Goal: Answer question/provide support

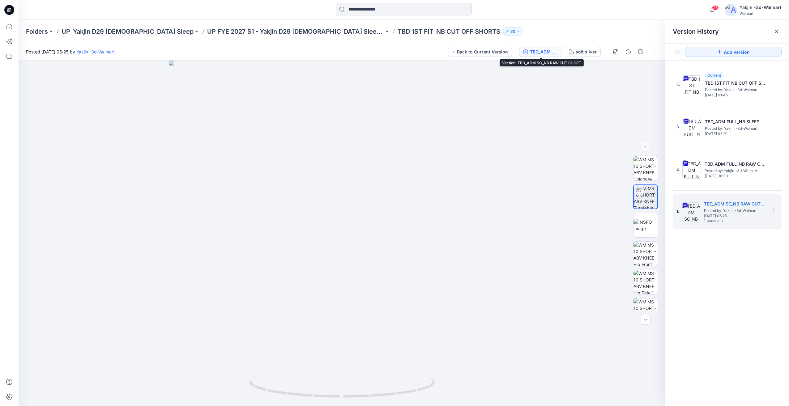
click at [642, 46] on div at bounding box center [634, 51] width 57 height 17
click at [642, 51] on icon "button" at bounding box center [640, 51] width 5 height 5
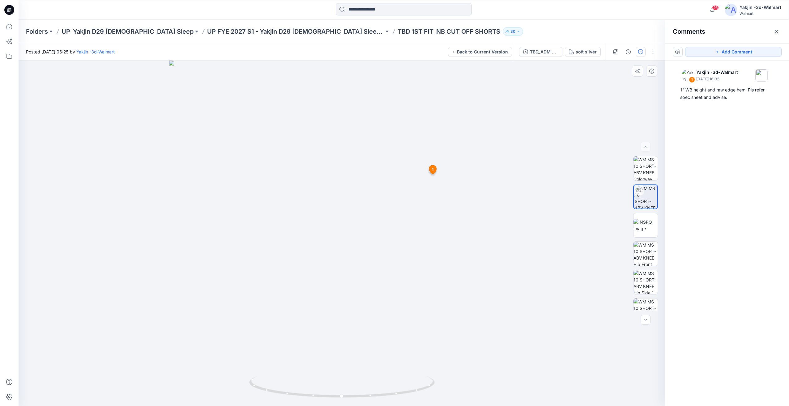
click at [425, 306] on div at bounding box center [342, 234] width 647 height 346
drag, startPoint x: 374, startPoint y: 366, endPoint x: 428, endPoint y: 369, distance: 54.2
click at [428, 369] on div at bounding box center [342, 234] width 647 height 346
drag, startPoint x: 301, startPoint y: 367, endPoint x: 305, endPoint y: 367, distance: 3.7
click at [301, 367] on div at bounding box center [342, 234] width 647 height 346
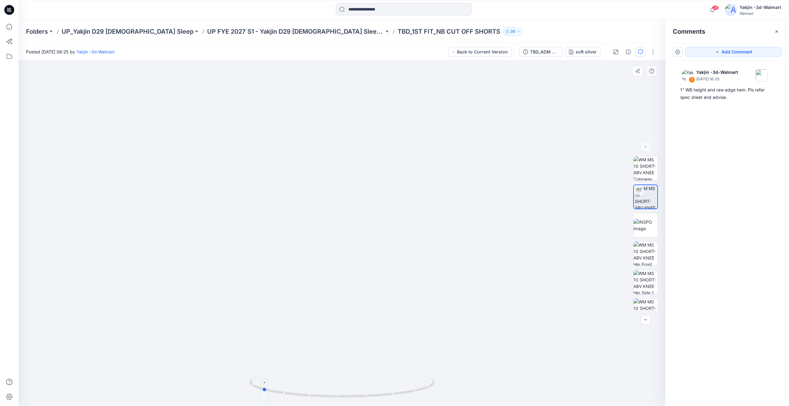
drag, startPoint x: 381, startPoint y: 379, endPoint x: 396, endPoint y: 379, distance: 14.5
click at [396, 379] on icon at bounding box center [342, 387] width 187 height 23
click at [750, 80] on div at bounding box center [754, 75] width 27 height 12
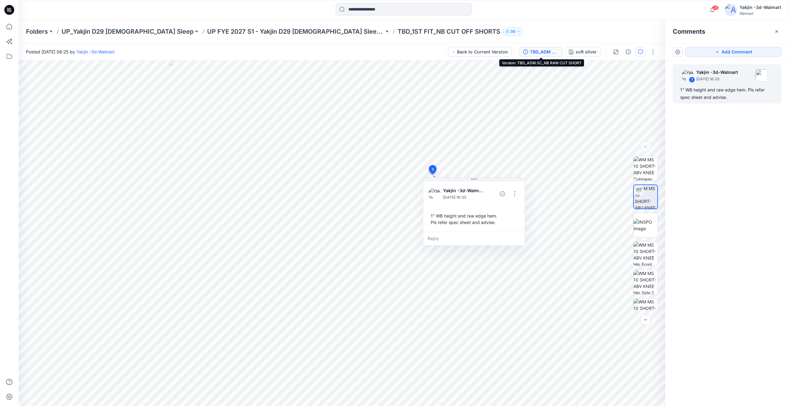
click at [542, 51] on div "TBD_ADM SC_NB RAW CUT SHORT" at bounding box center [544, 52] width 28 height 7
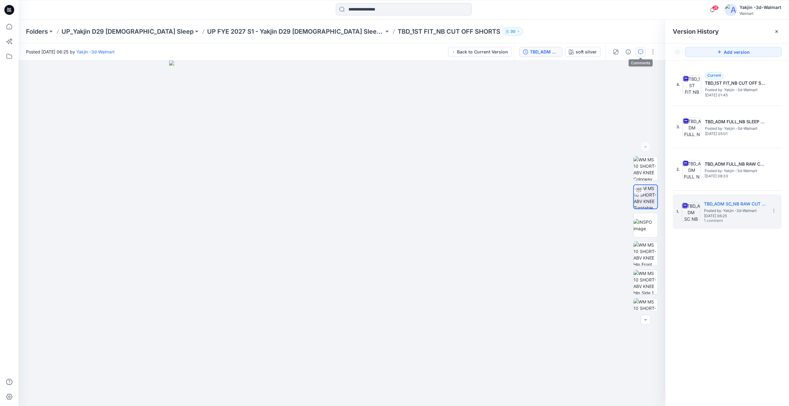
click at [642, 52] on icon "button" at bounding box center [640, 51] width 5 height 5
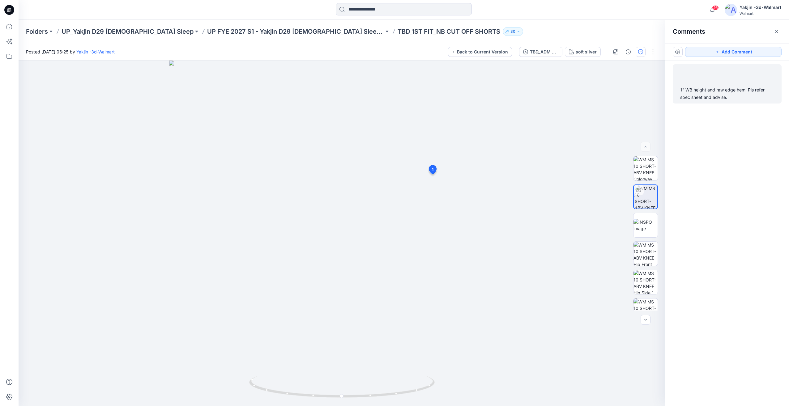
click at [703, 95] on div "1" WB height and raw edge hem. Pls refer spec sheet and advise." at bounding box center [727, 93] width 94 height 15
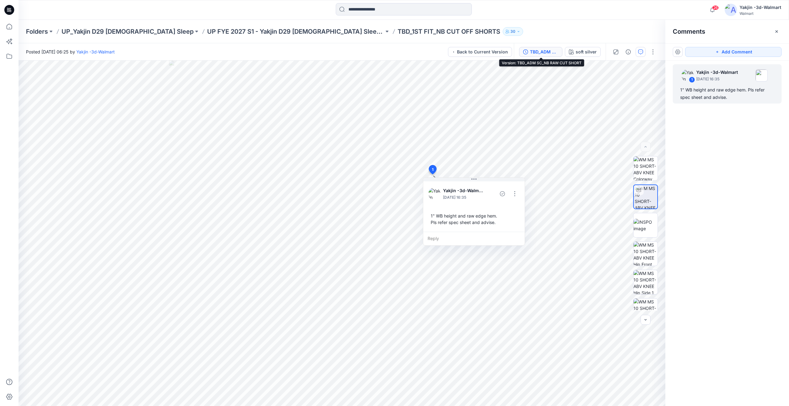
click at [537, 50] on div "TBD_ADM SC_NB RAW CUT SHORT" at bounding box center [544, 52] width 28 height 7
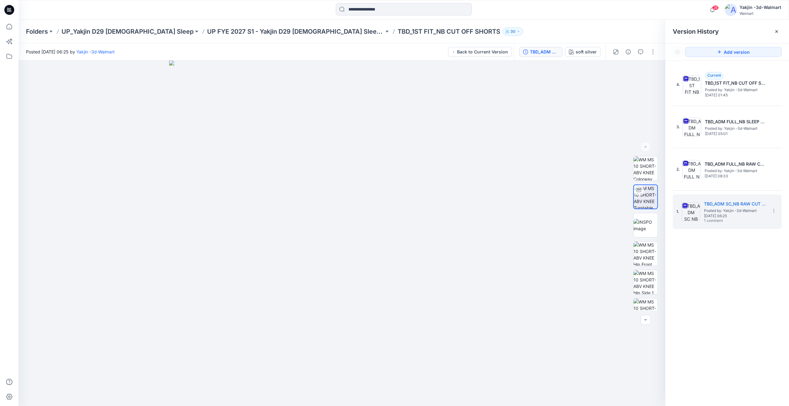
click at [535, 50] on div "TBD_ADM SC_NB RAW CUT SHORT" at bounding box center [544, 52] width 28 height 7
